Goal: Task Accomplishment & Management: Manage account settings

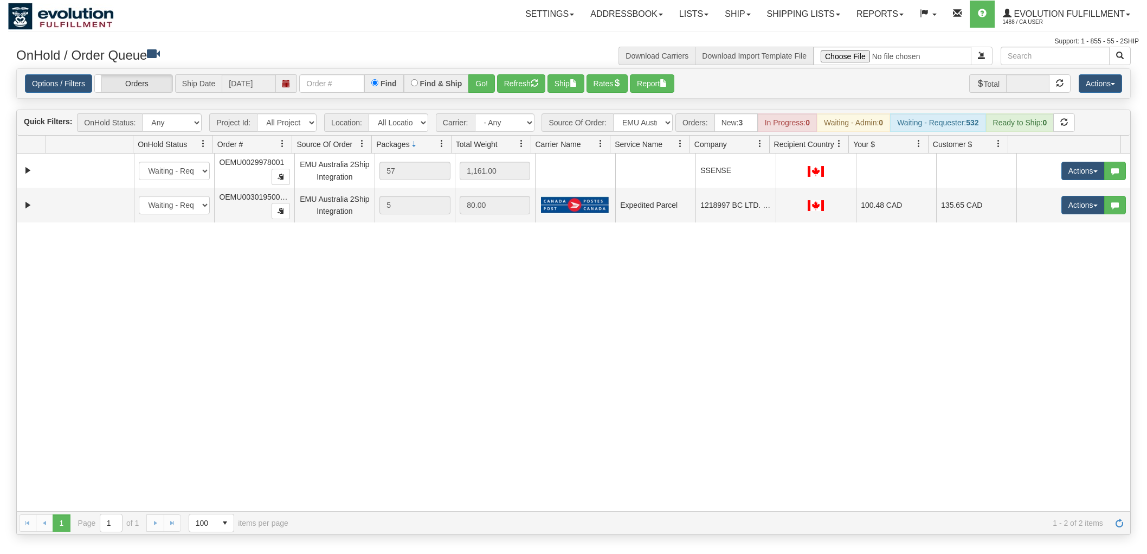
select select "EMU Australia 2Ship Integration"
click at [510, 89] on button "Refresh" at bounding box center [521, 83] width 48 height 18
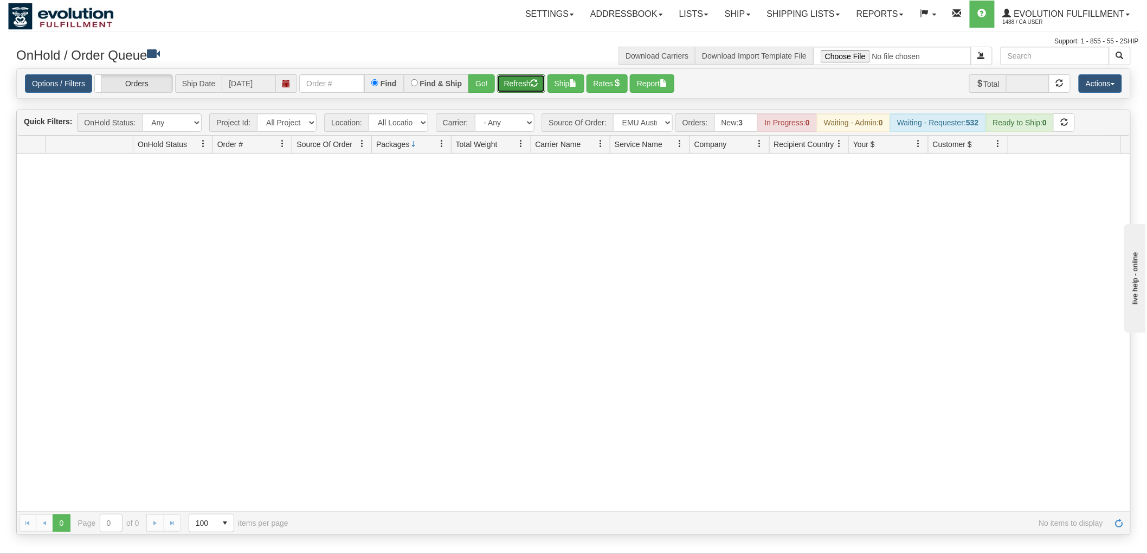
click at [510, 89] on button "Refresh" at bounding box center [521, 83] width 48 height 18
click at [1064, 8] on link "Evolution Fulfillment 1488 / CA User" at bounding box center [1067, 14] width 144 height 27
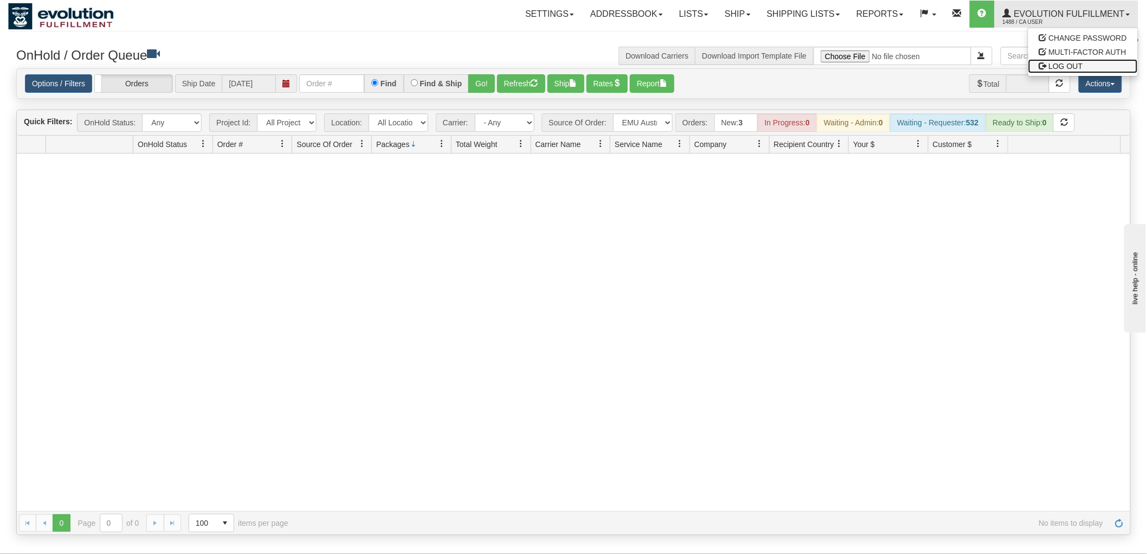
click at [1053, 69] on link "LOG OUT" at bounding box center [1084, 66] width 110 height 14
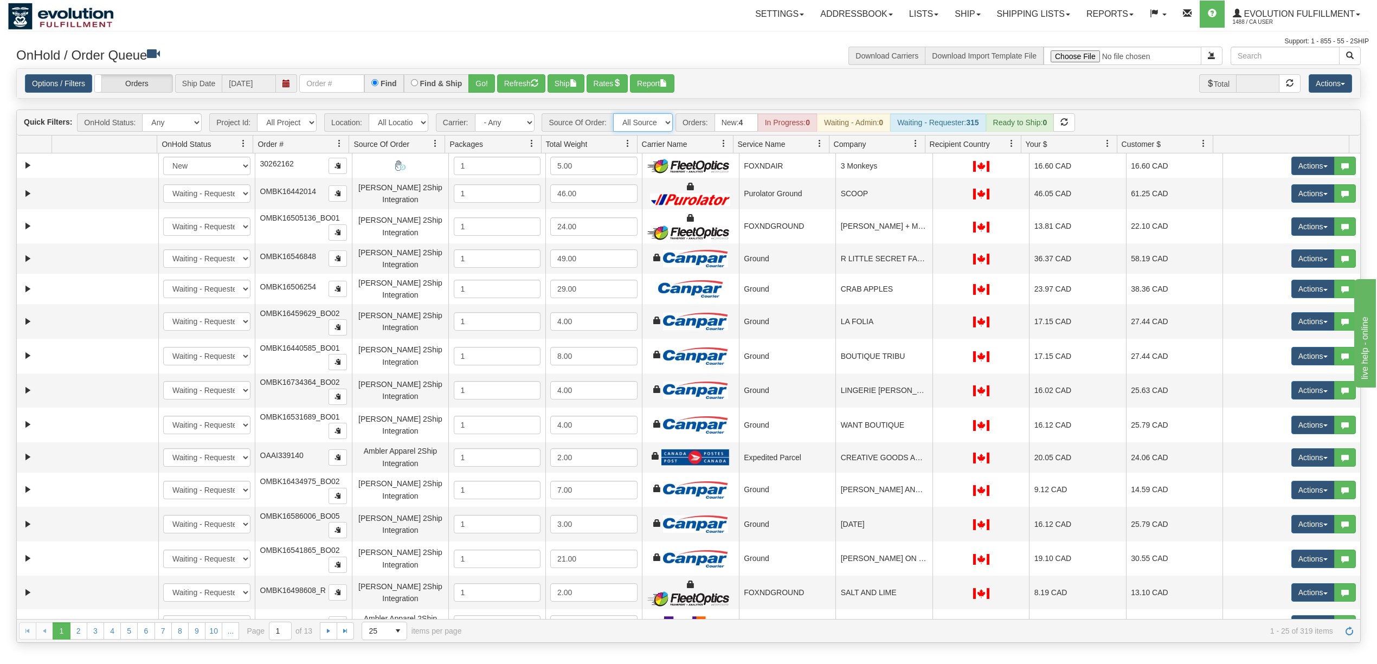
click at [660, 118] on select "All Sources AirBlaster 2Ship Integration Ambler Apparel 2Ship Integration Blast…" at bounding box center [643, 122] width 60 height 18
select select "EMU Australia 2Ship Integration"
click at [614, 114] on select "All Sources AirBlaster 2Ship Integration Ambler Apparel 2Ship Integration Blast…" at bounding box center [643, 122] width 60 height 18
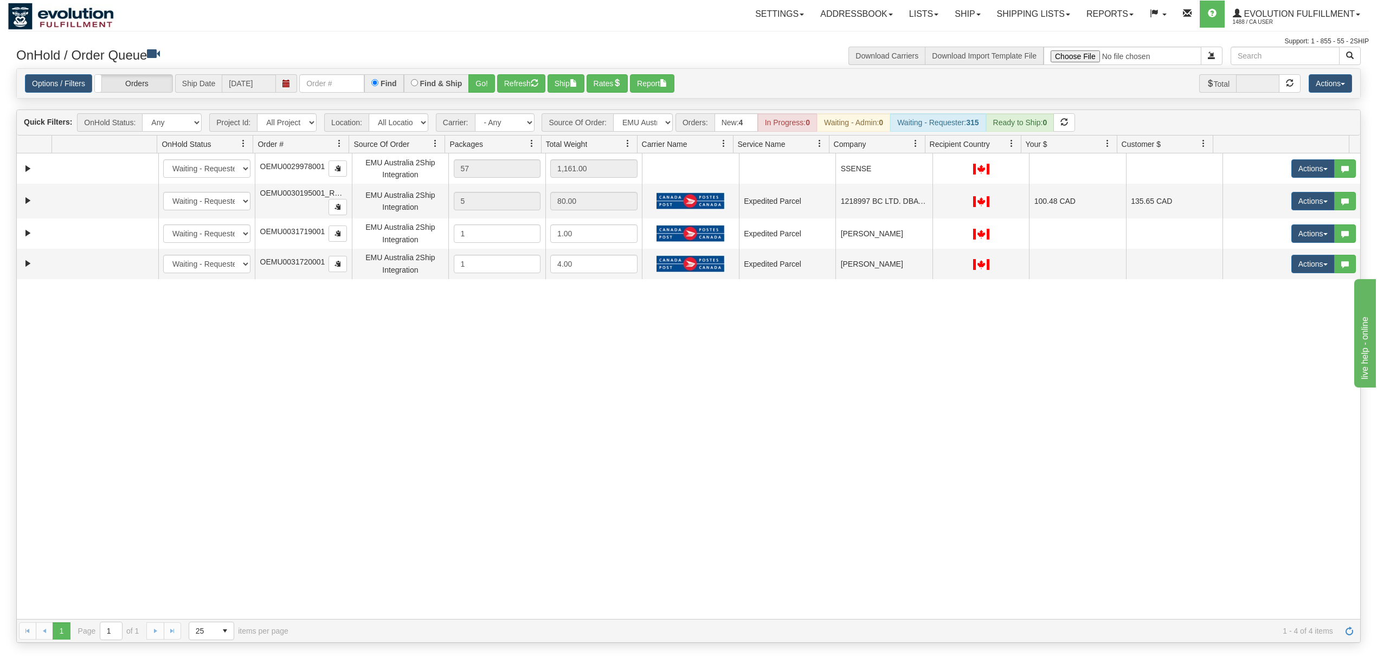
click at [797, 381] on div "31515137 EVOLUTION V3 90809129 0 New In Progress Waiting - Admin Waiting - Requ…" at bounding box center [689, 386] width 1344 height 466
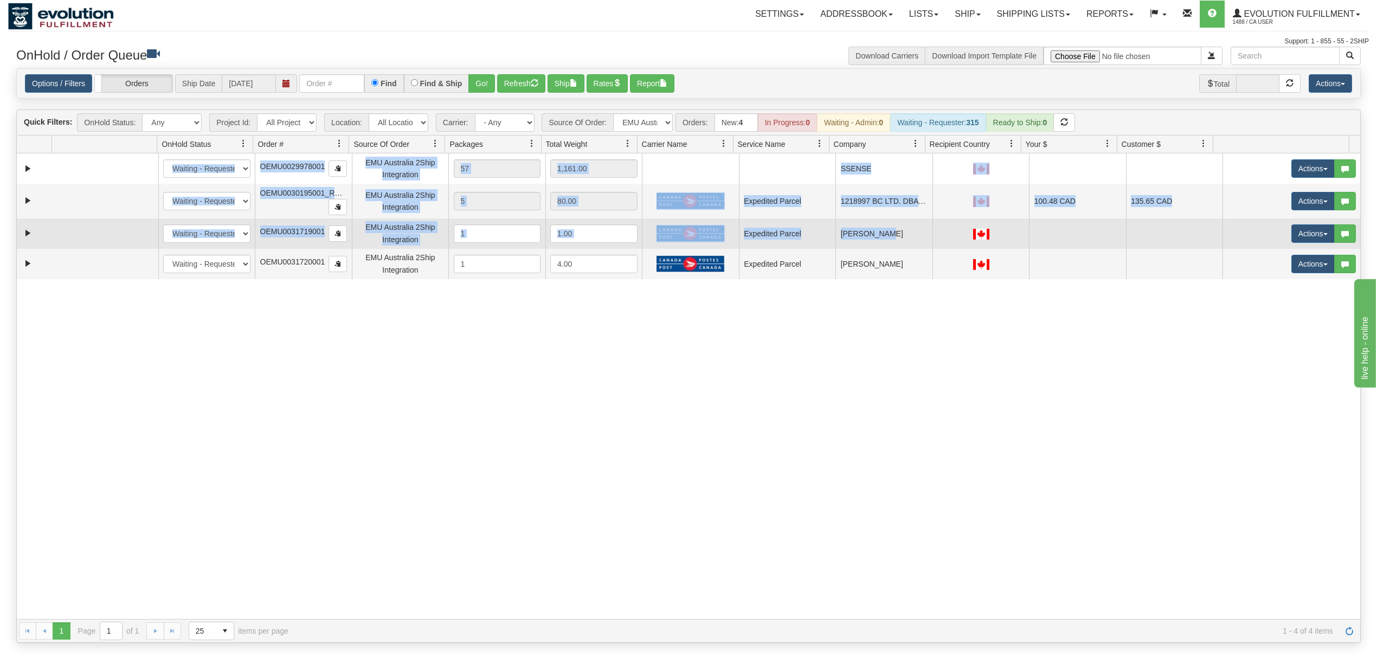
drag, startPoint x: 871, startPoint y: 304, endPoint x: 865, endPoint y: 239, distance: 64.7
click at [865, 239] on div "31515137 EVOLUTION V3 90809129 0 New In Progress Waiting - Admin Waiting - Requ…" at bounding box center [689, 386] width 1344 height 466
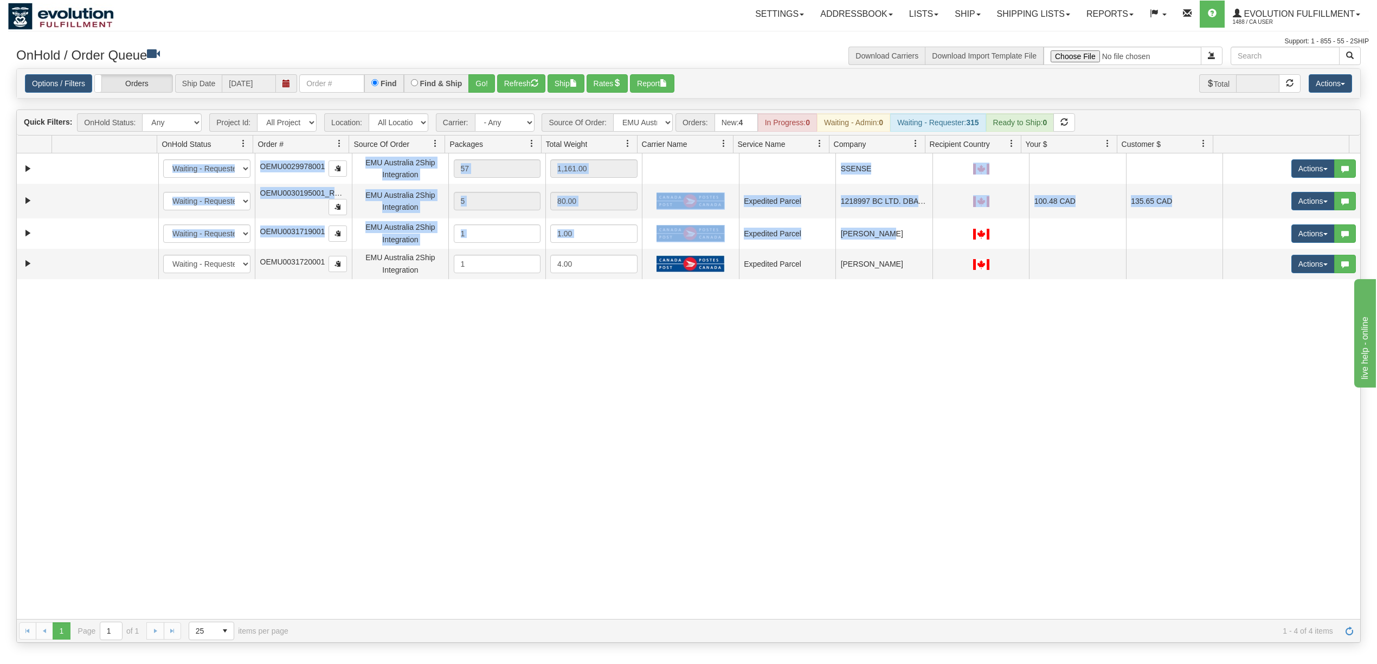
click at [885, 345] on div "31515137 EVOLUTION V3 90809129 0 New In Progress Waiting - Admin Waiting - Requ…" at bounding box center [689, 386] width 1344 height 466
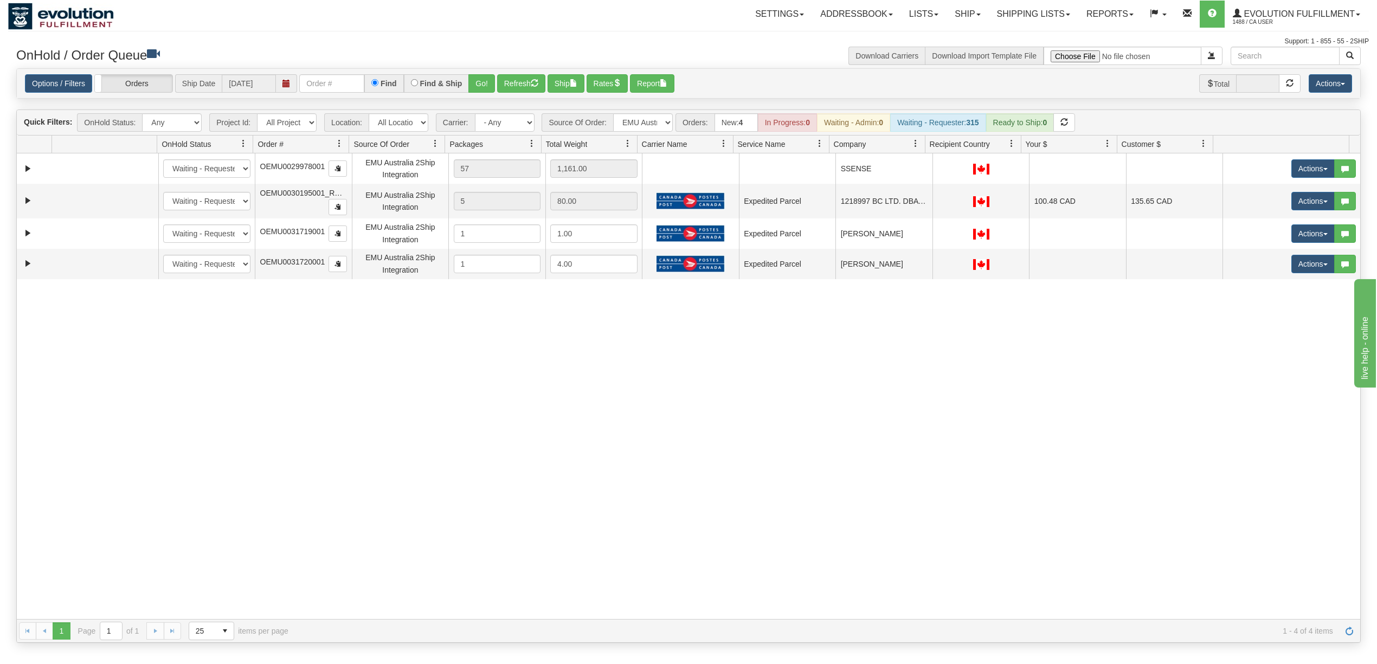
drag, startPoint x: 860, startPoint y: 240, endPoint x: 872, endPoint y: 282, distance: 43.9
click at [872, 282] on div "31515137 EVOLUTION V3 90809129 0 New In Progress Waiting - Admin Waiting - Requ…" at bounding box center [689, 386] width 1344 height 466
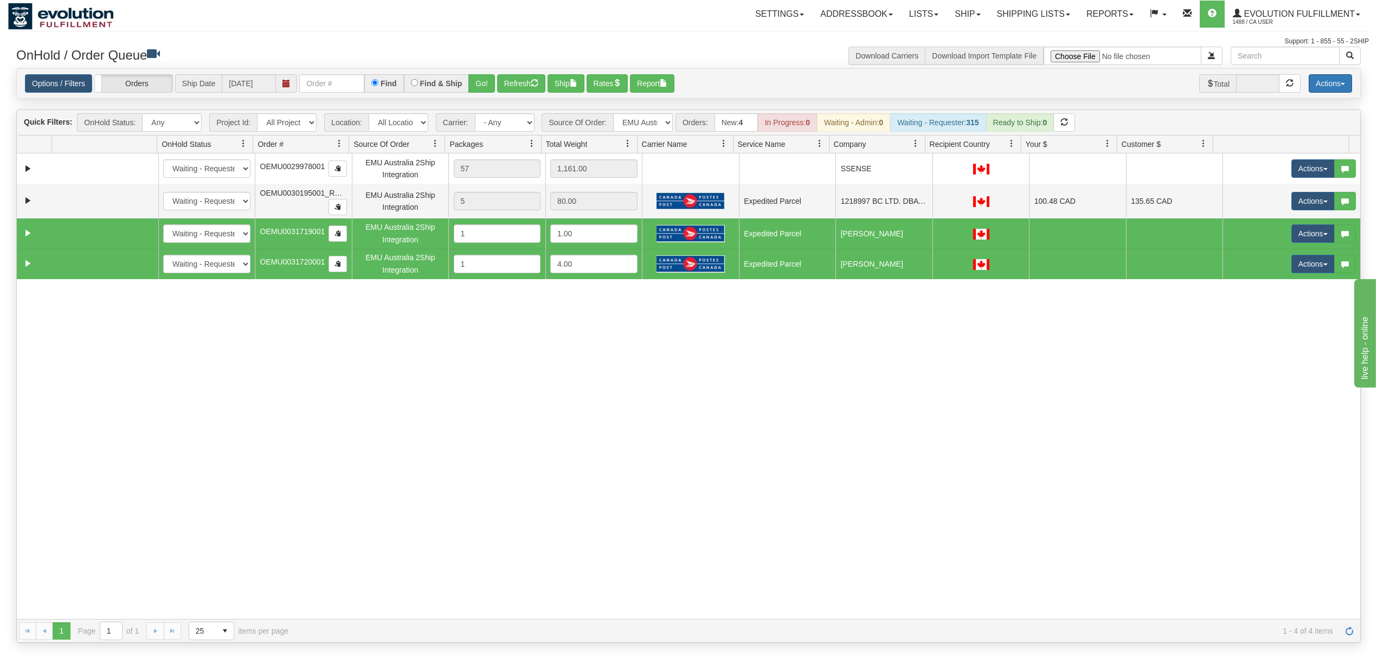
click at [1317, 89] on button "Actions" at bounding box center [1330, 83] width 43 height 18
click at [1302, 172] on link "Delete Selected" at bounding box center [1306, 171] width 91 height 14
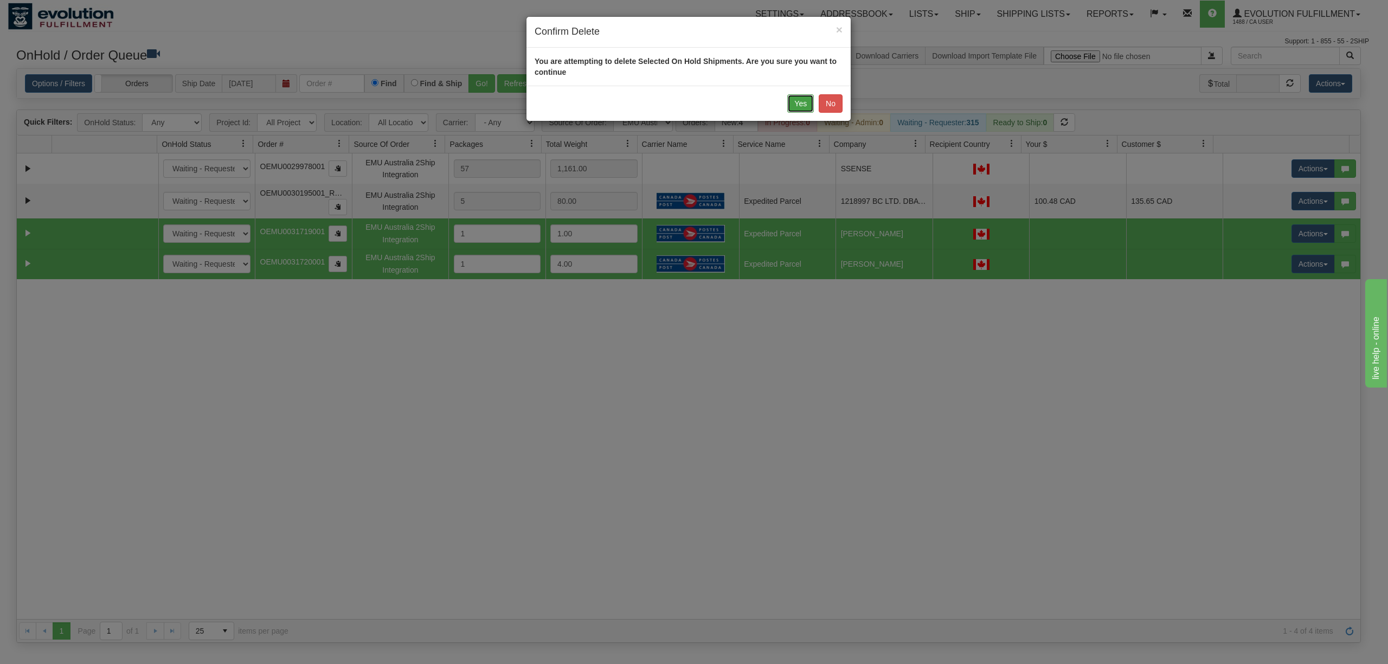
click at [807, 102] on button "Yes" at bounding box center [800, 103] width 27 height 18
